Goal: Transaction & Acquisition: Purchase product/service

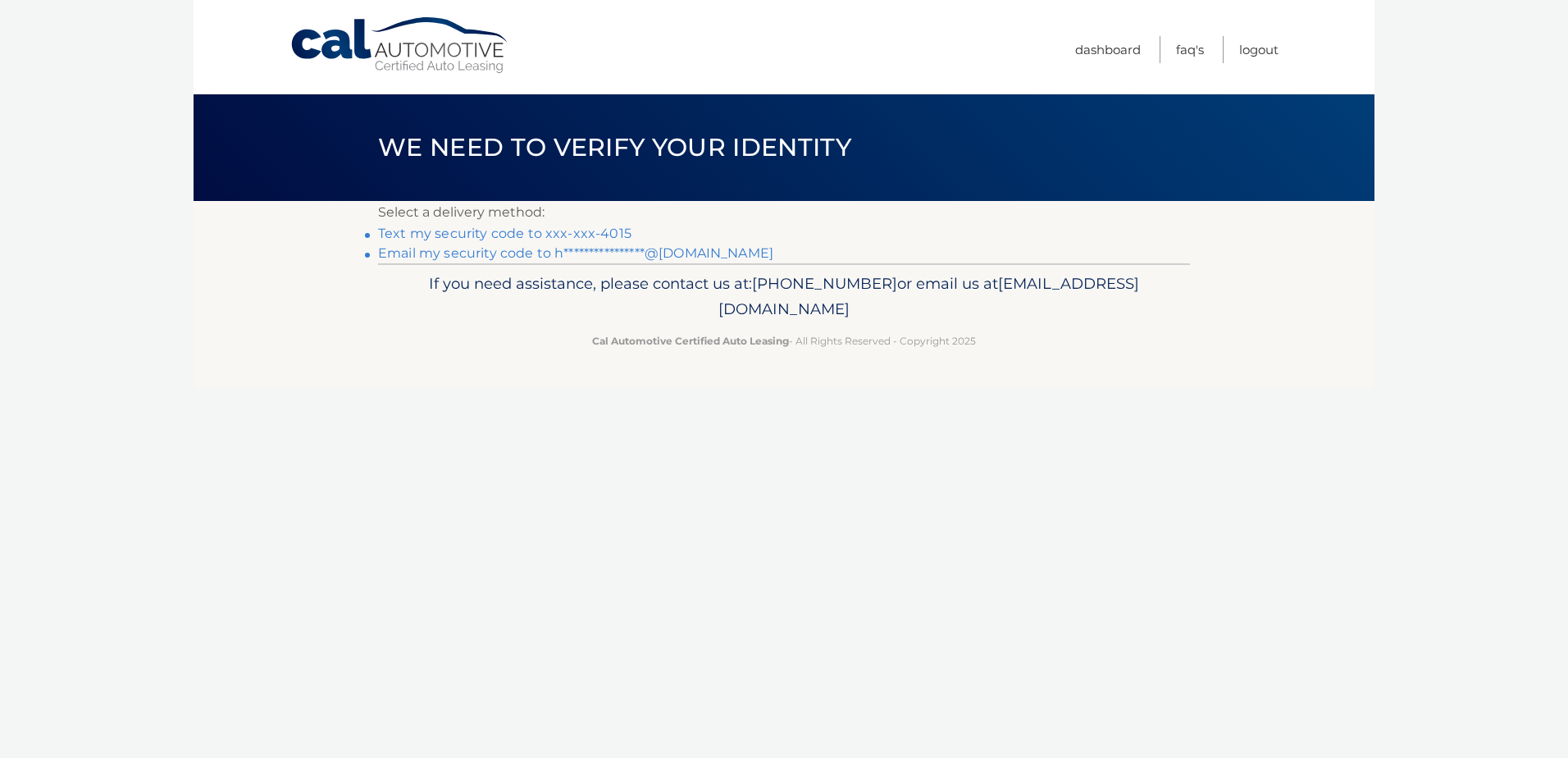
click at [588, 226] on link "Text my security code to xxx-xxx-4015" at bounding box center [505, 234] width 254 height 15
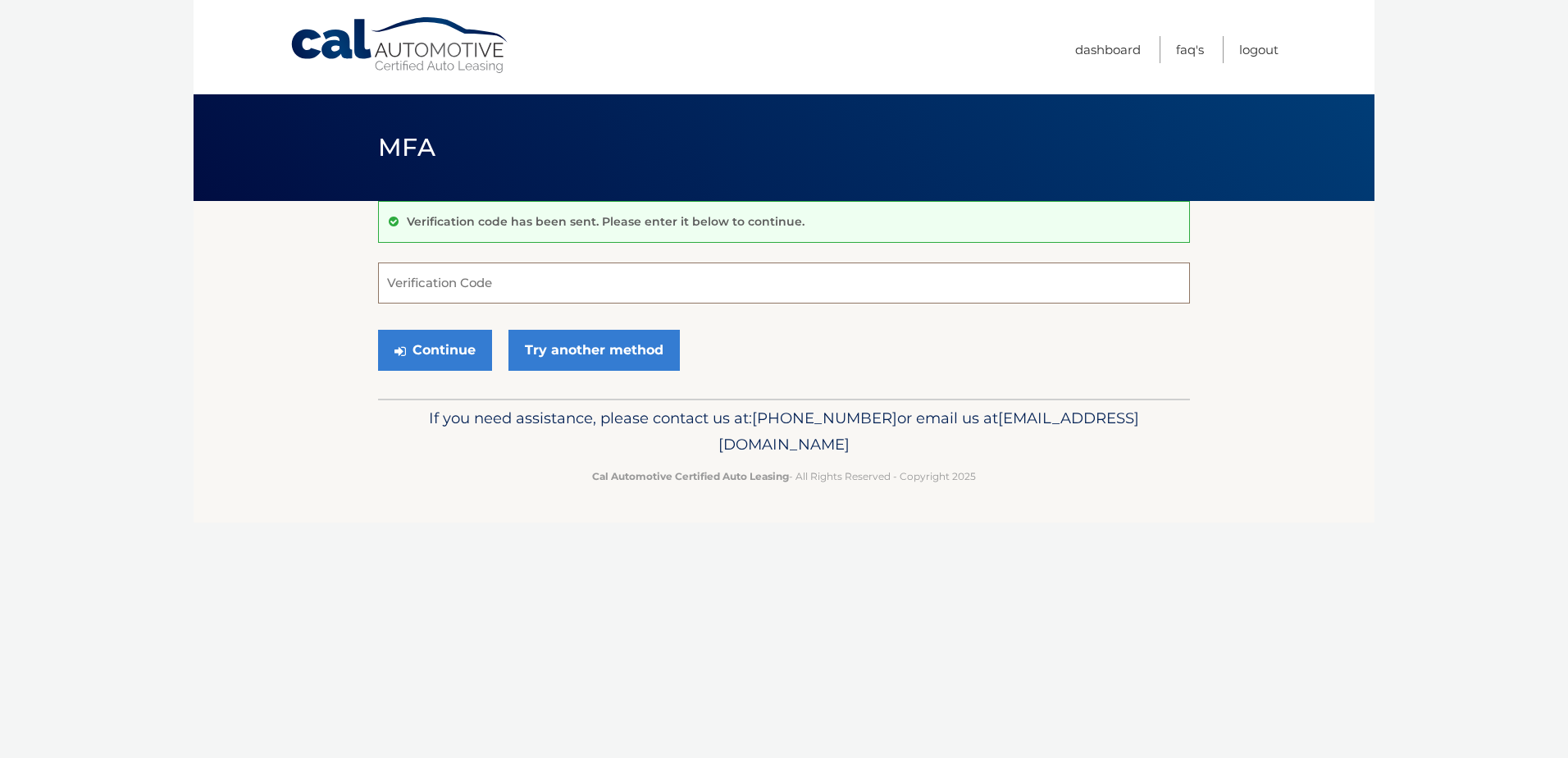
click at [568, 293] on input "Verification Code" at bounding box center [784, 283] width 812 height 41
type input "729664"
click at [452, 355] on button "Continue" at bounding box center [435, 350] width 114 height 41
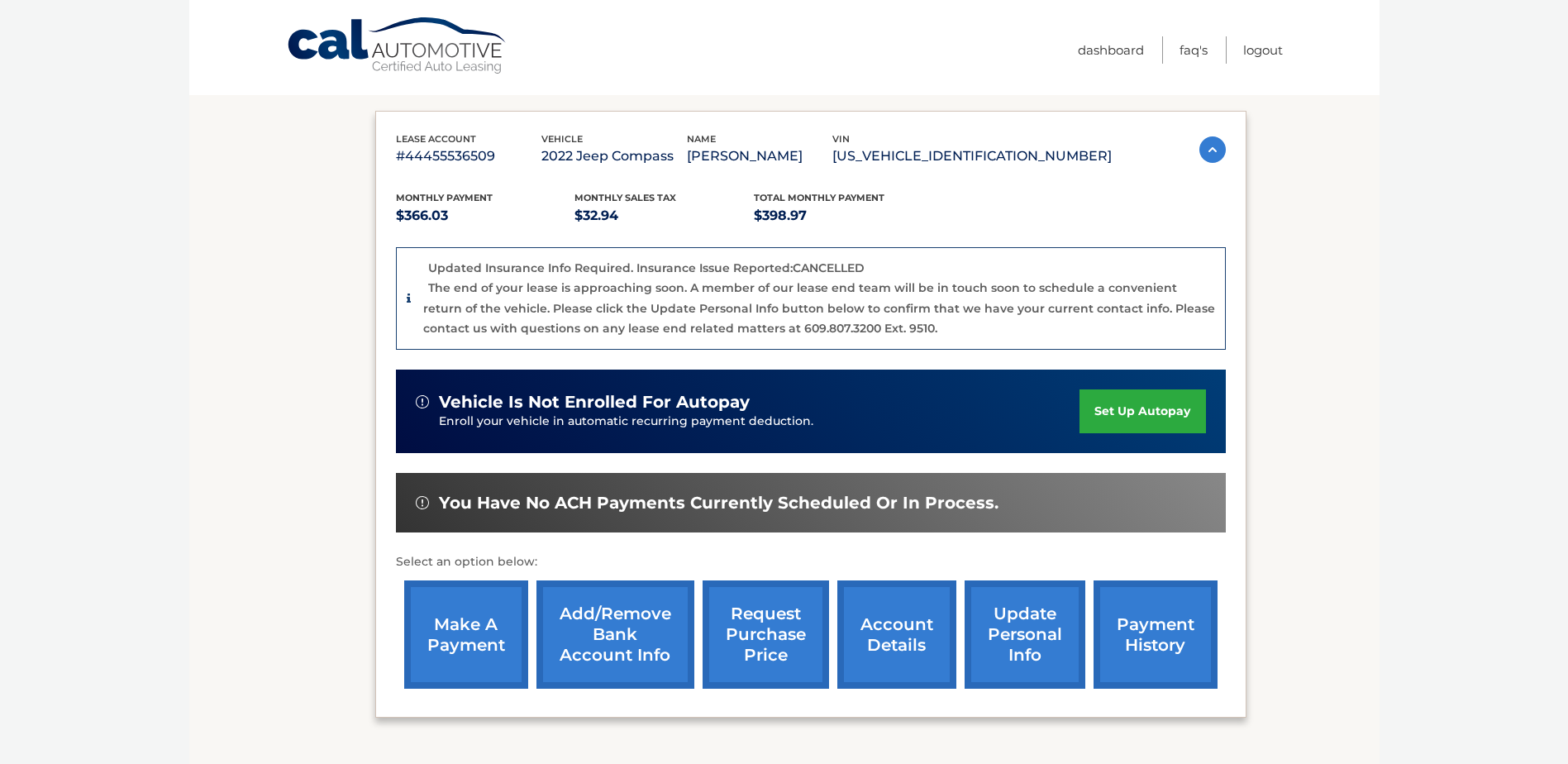
scroll to position [361, 0]
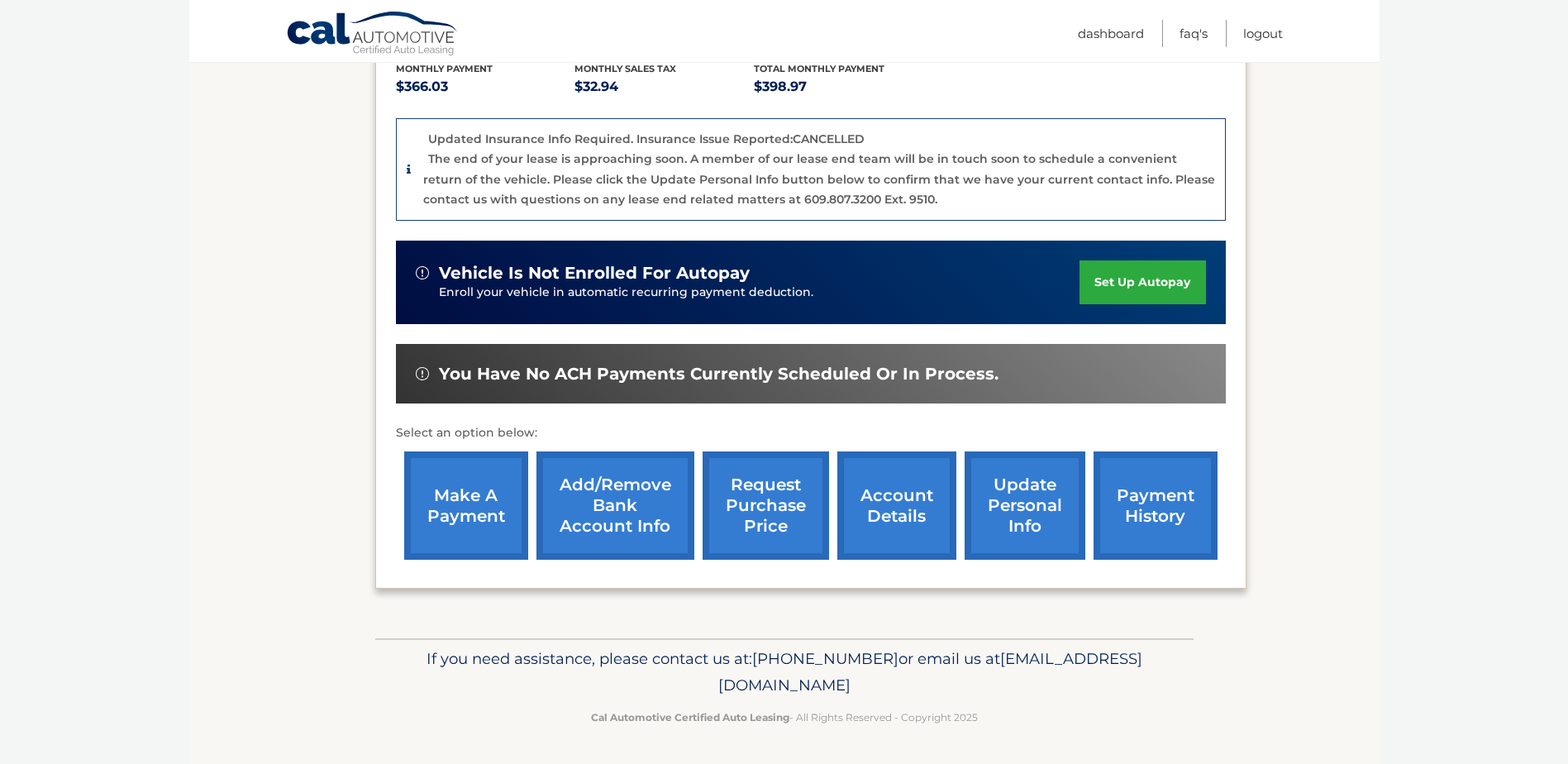
click at [449, 482] on link "make a payment" at bounding box center [466, 506] width 124 height 109
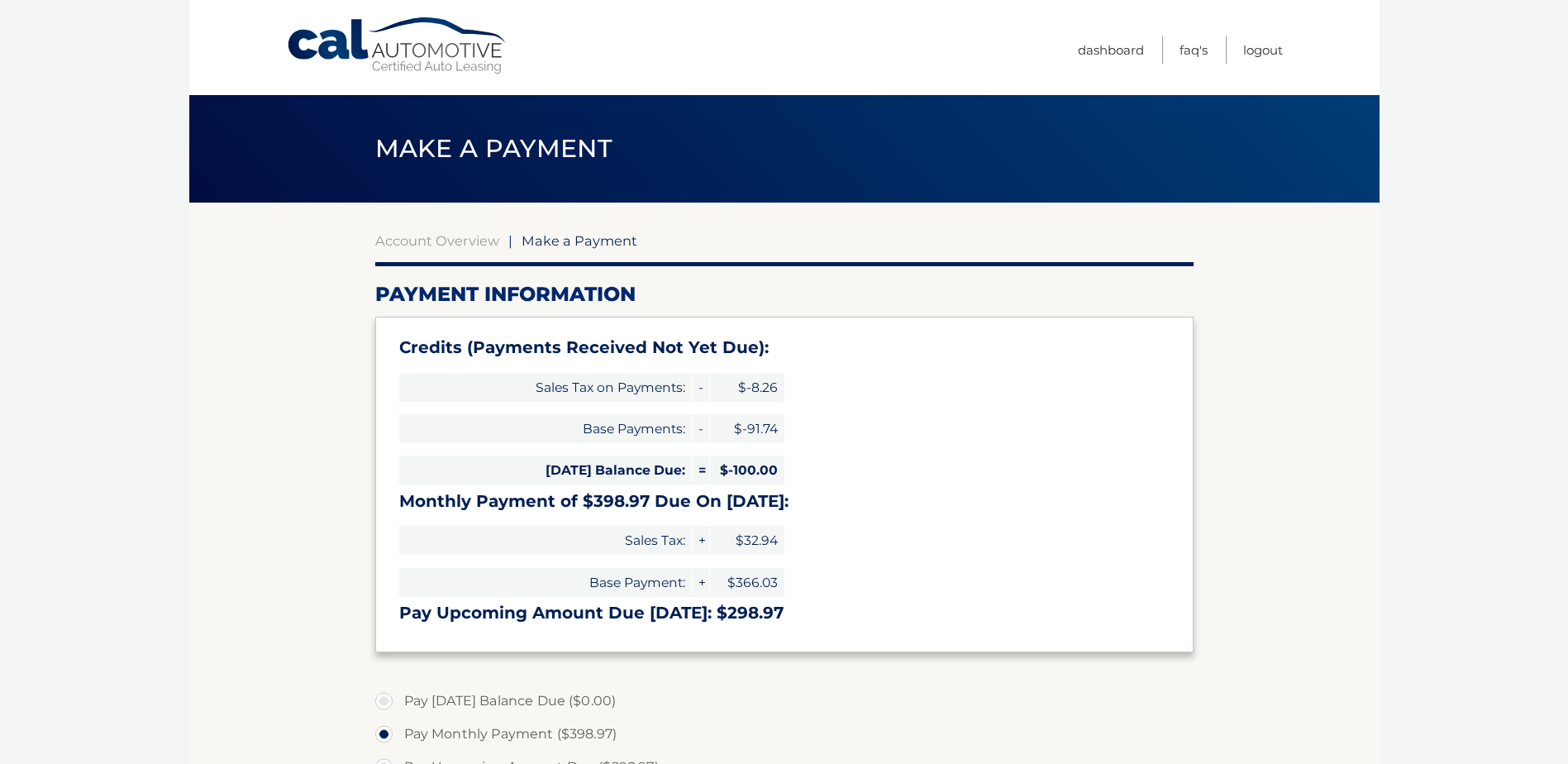
select select "NTQ0ZDM3ZTUtNGMxZS00NTViLTk3NGMtMmNmYzRmYWI0NTBk"
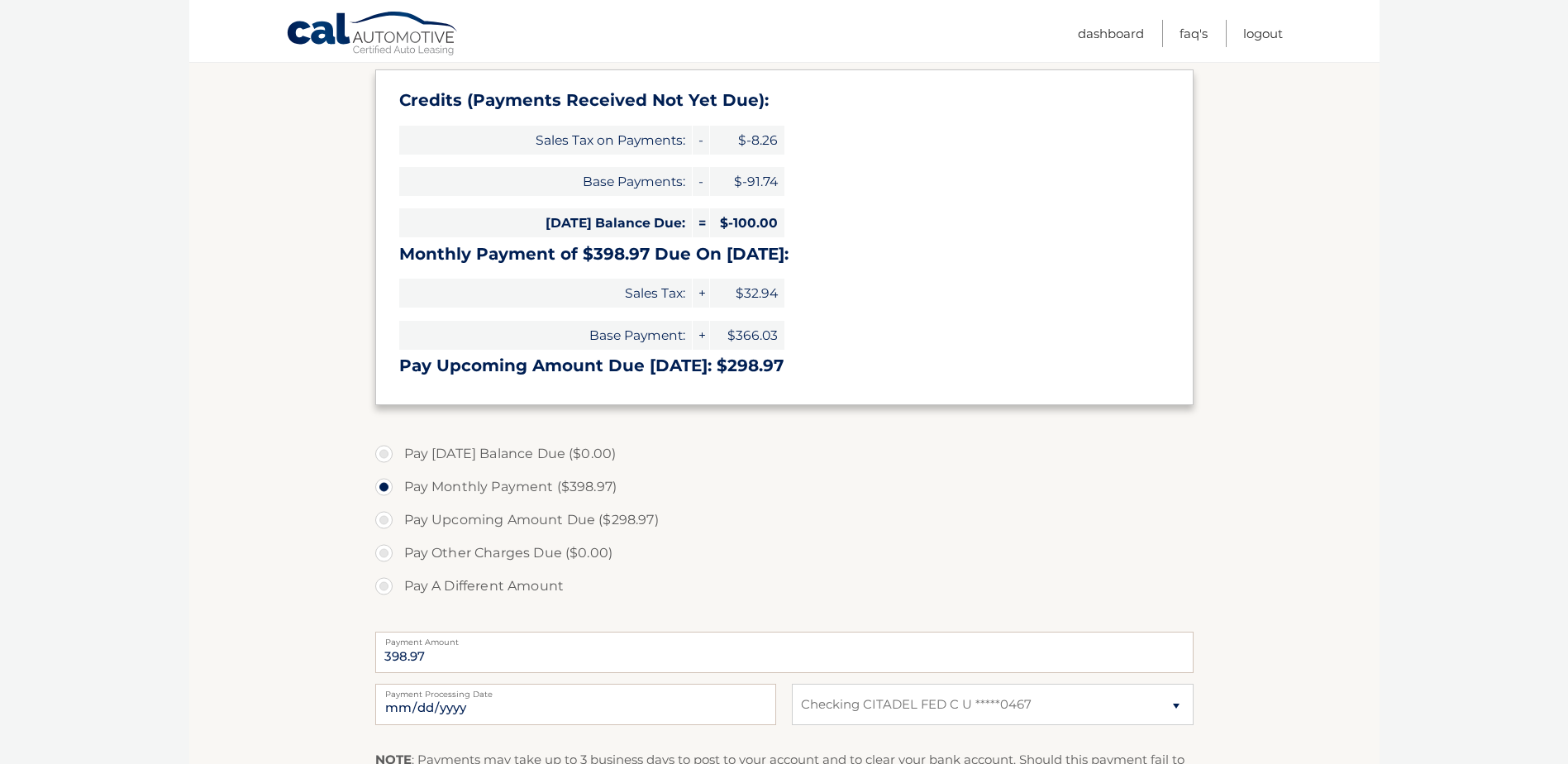
scroll to position [248, 0]
click at [383, 583] on label "Pay A Different Amount" at bounding box center [784, 586] width 819 height 33
click at [383, 583] on input "Pay A Different Amount" at bounding box center [390, 582] width 16 height 26
radio input "true"
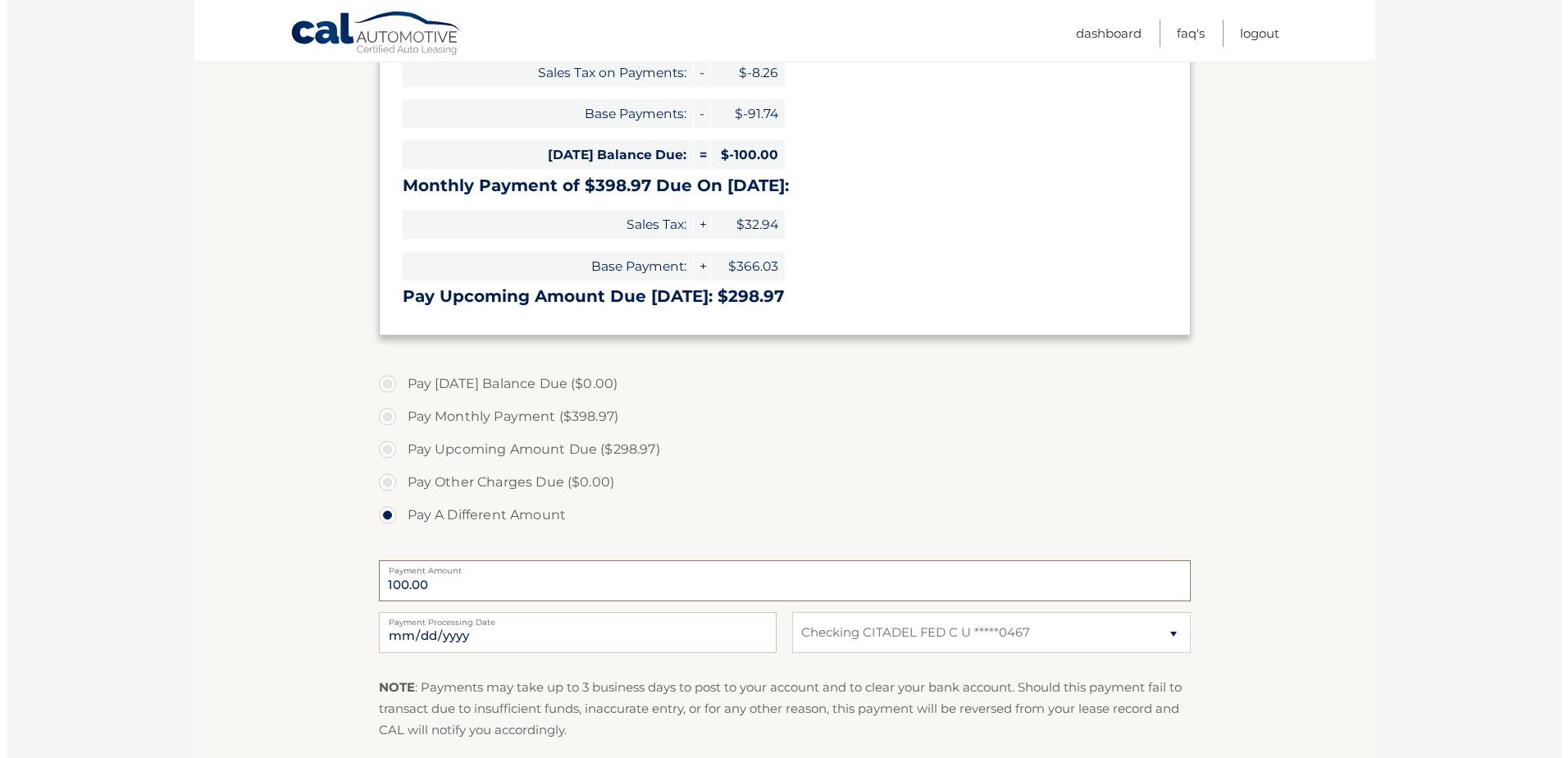
scroll to position [411, 0]
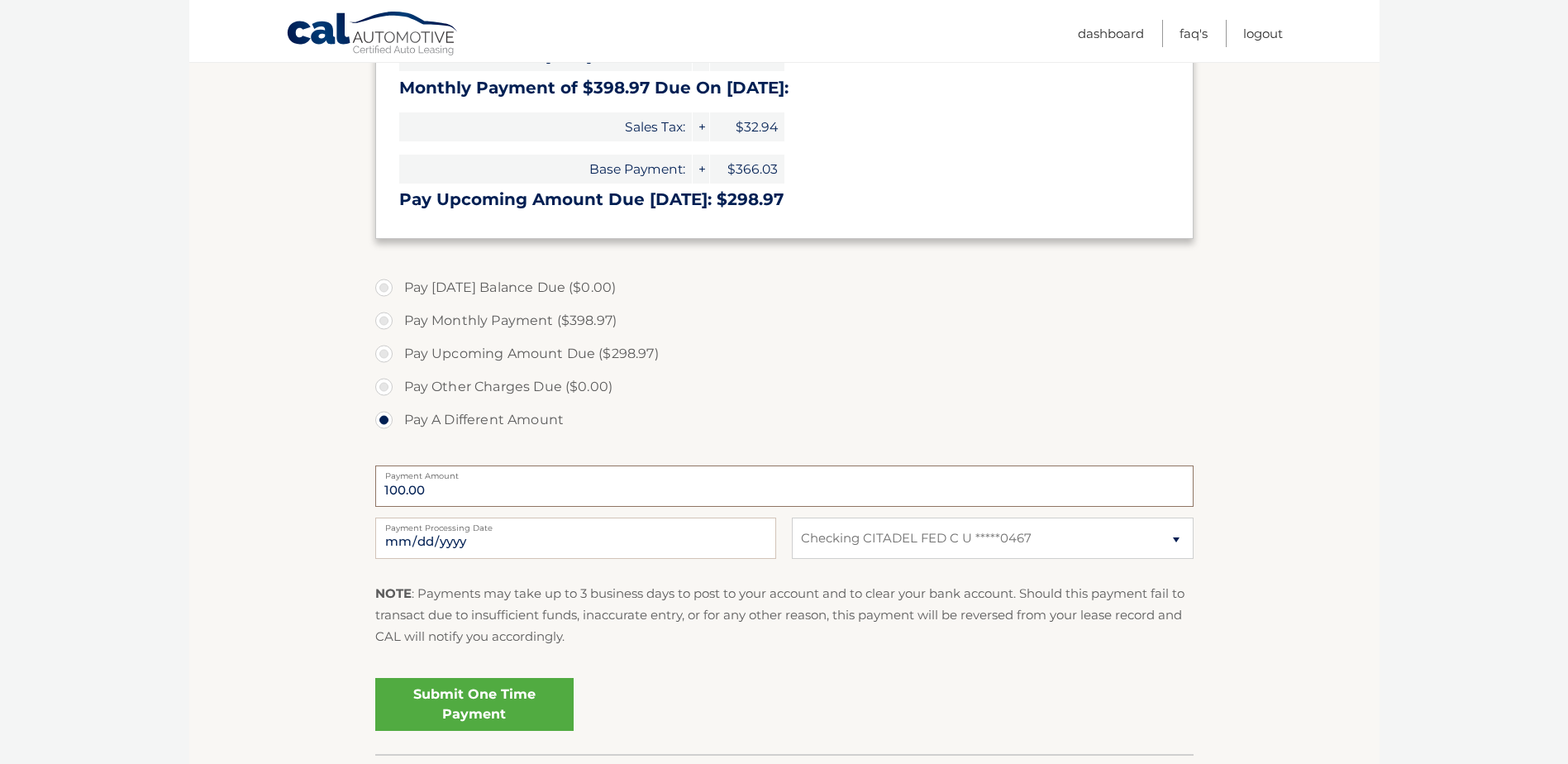
type input "100.00"
click at [481, 704] on link "Submit One Time Payment" at bounding box center [474, 705] width 199 height 53
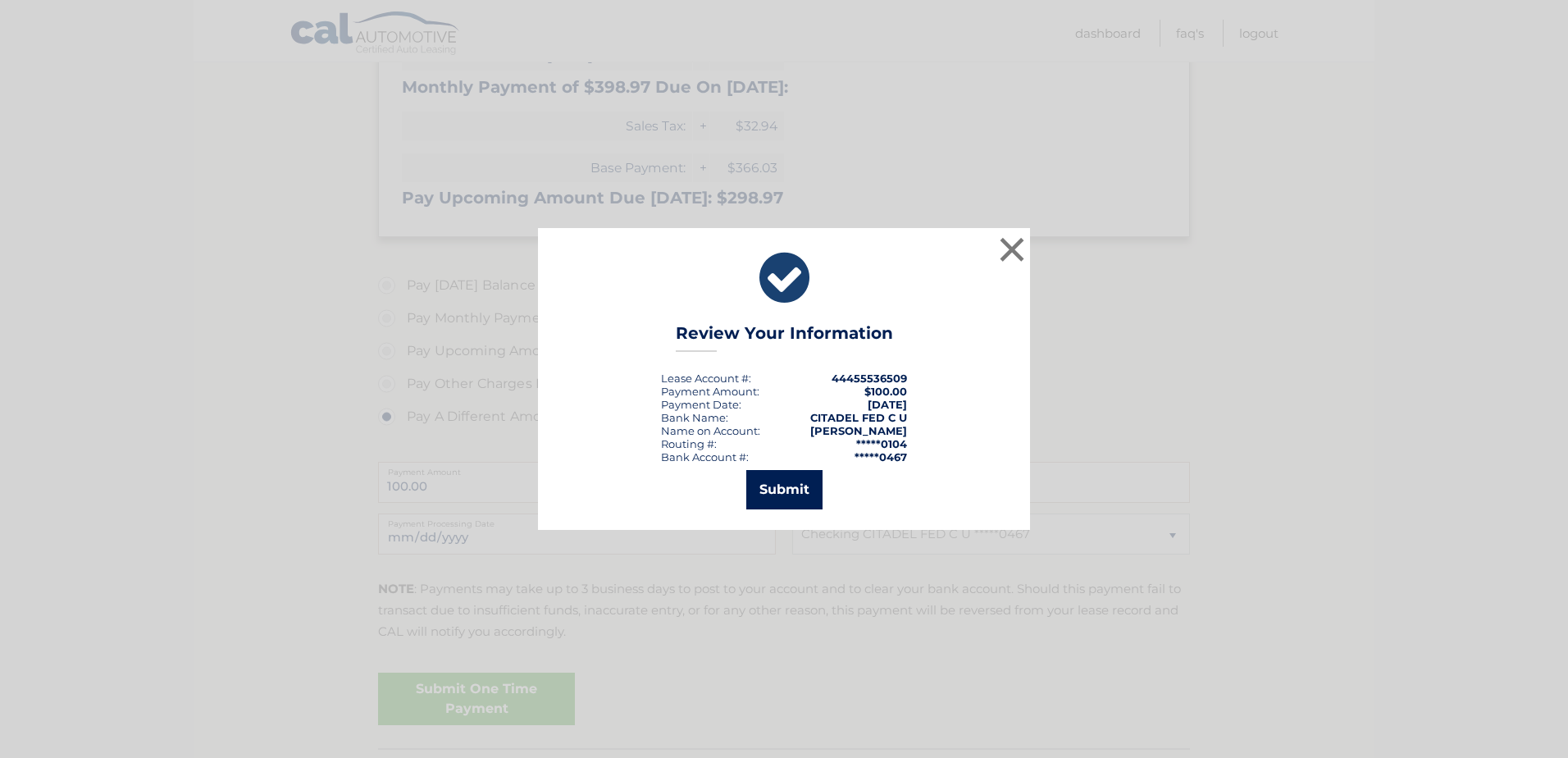
click at [768, 490] on button "Submit" at bounding box center [784, 490] width 76 height 39
